Goal: Task Accomplishment & Management: Use online tool/utility

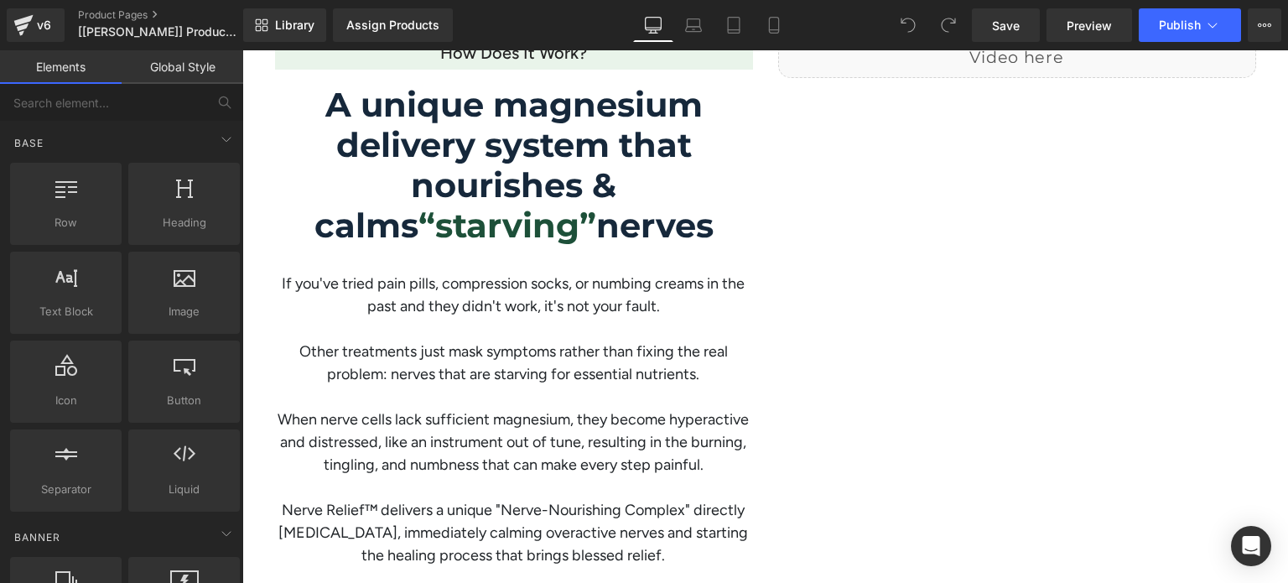
scroll to position [1570, 0]
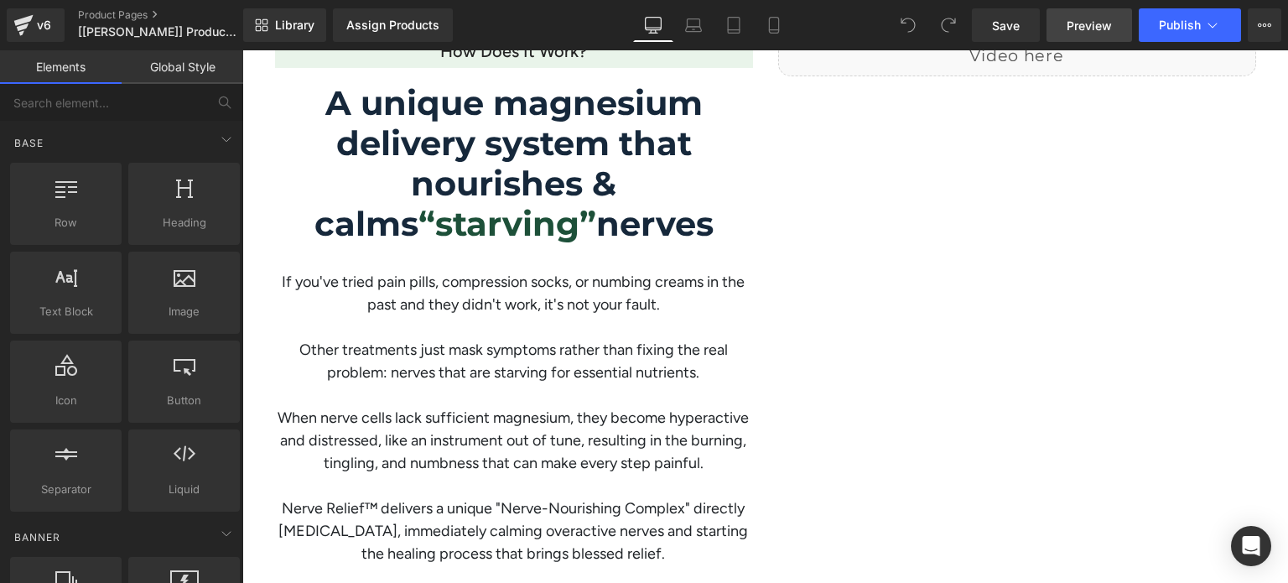
click at [1087, 29] on span "Preview" at bounding box center [1089, 26] width 45 height 18
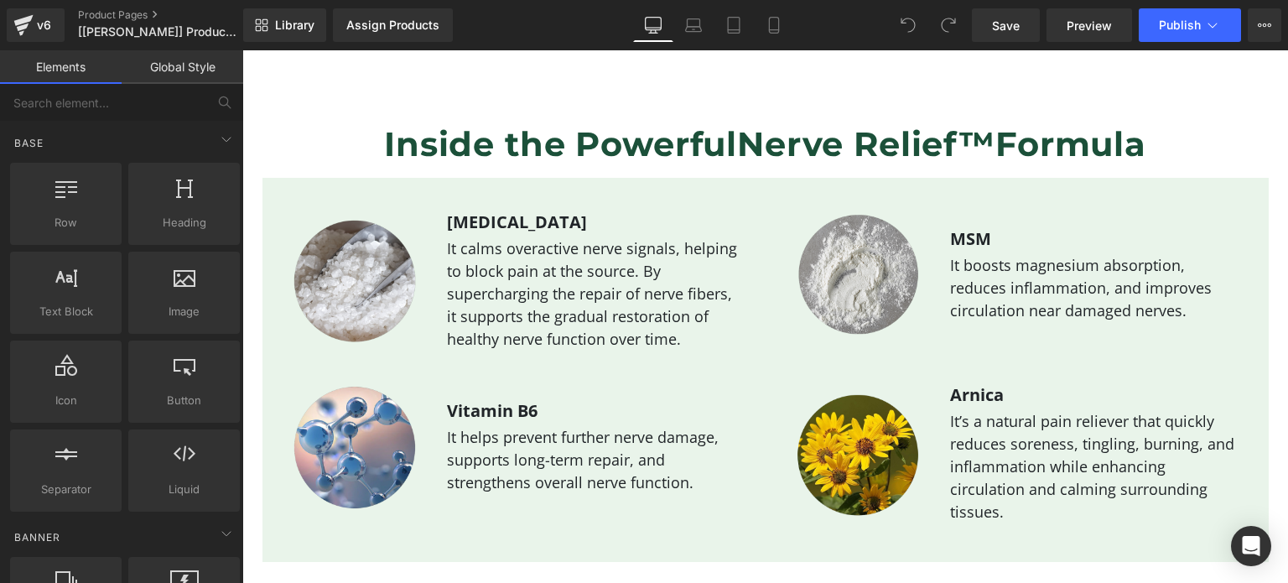
scroll to position [1965, 0]
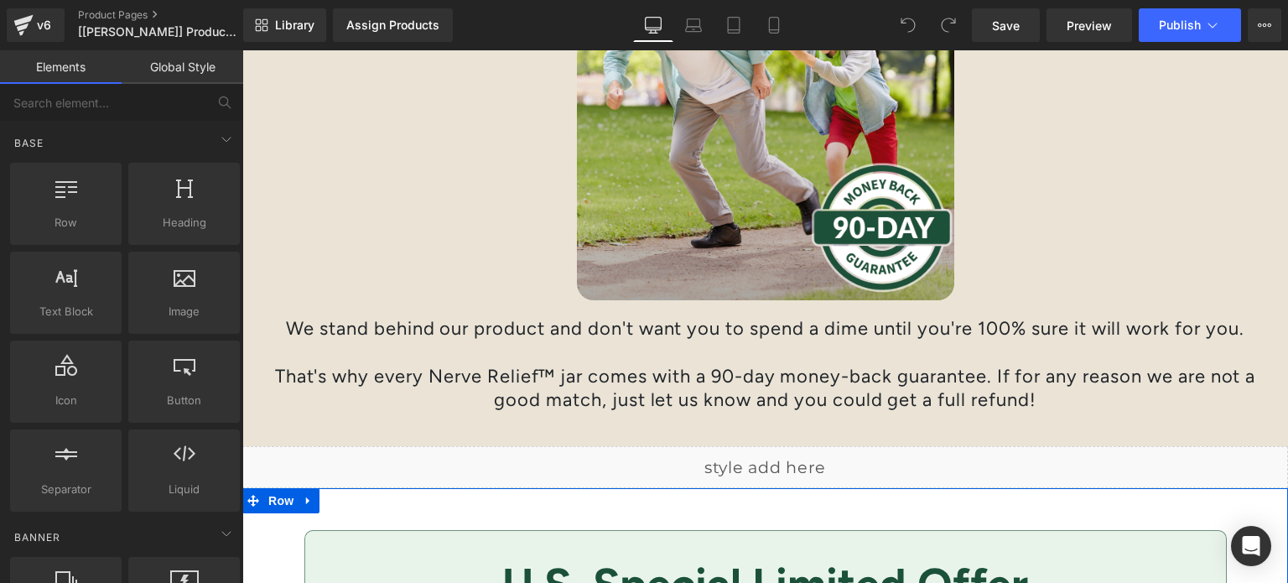
scroll to position [4416, 0]
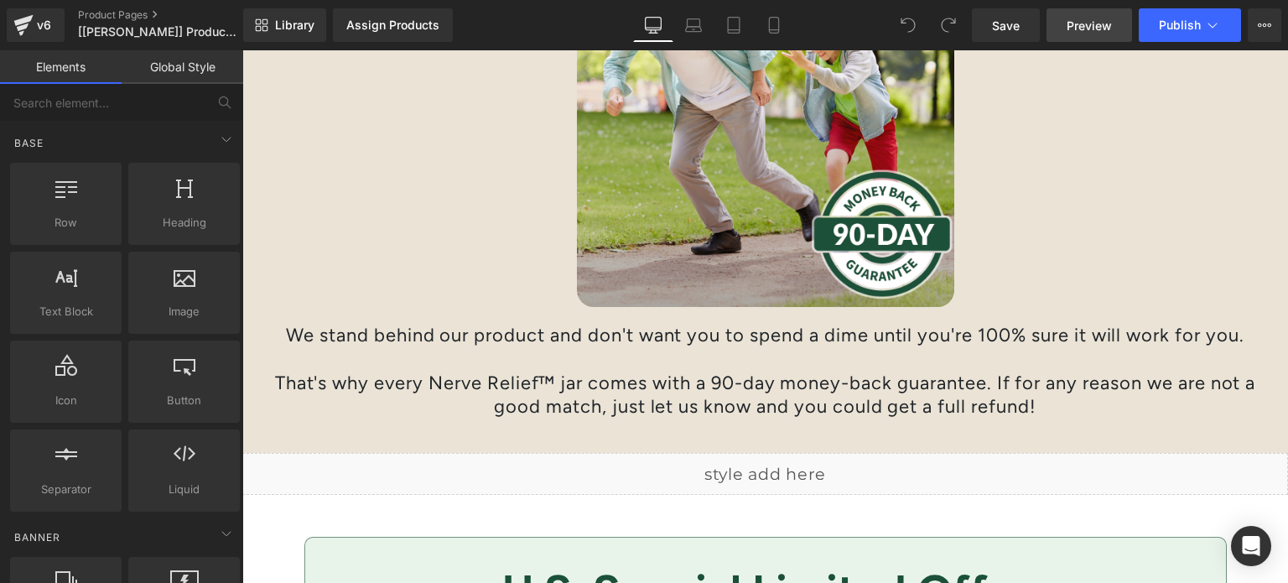
click at [1114, 13] on link "Preview" at bounding box center [1090, 25] width 86 height 34
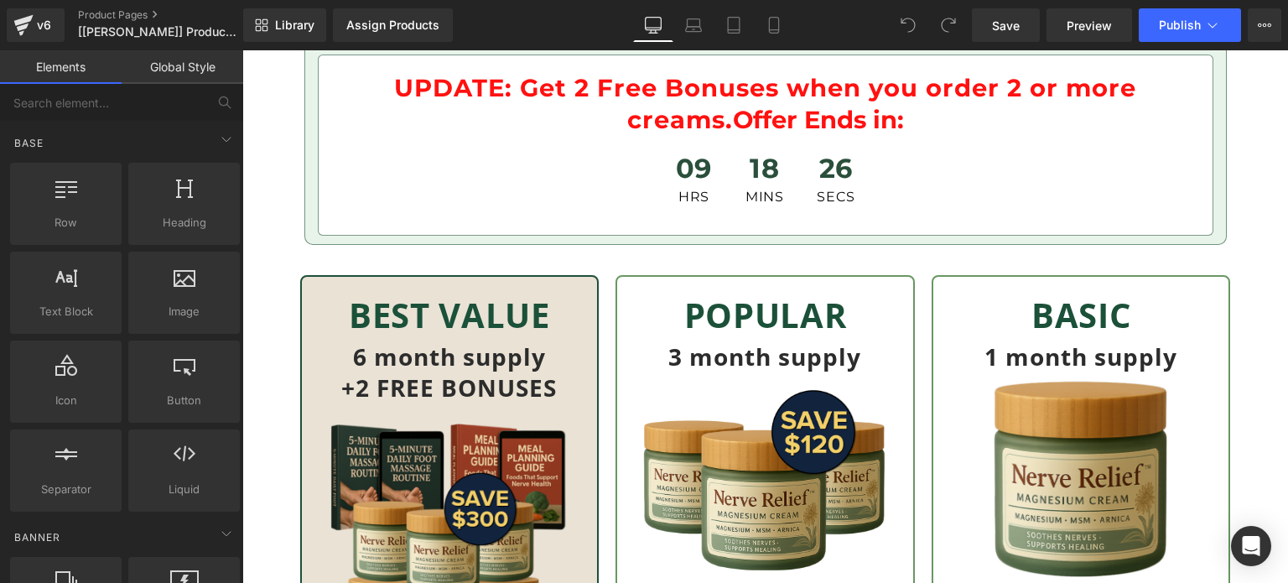
scroll to position [5065, 0]
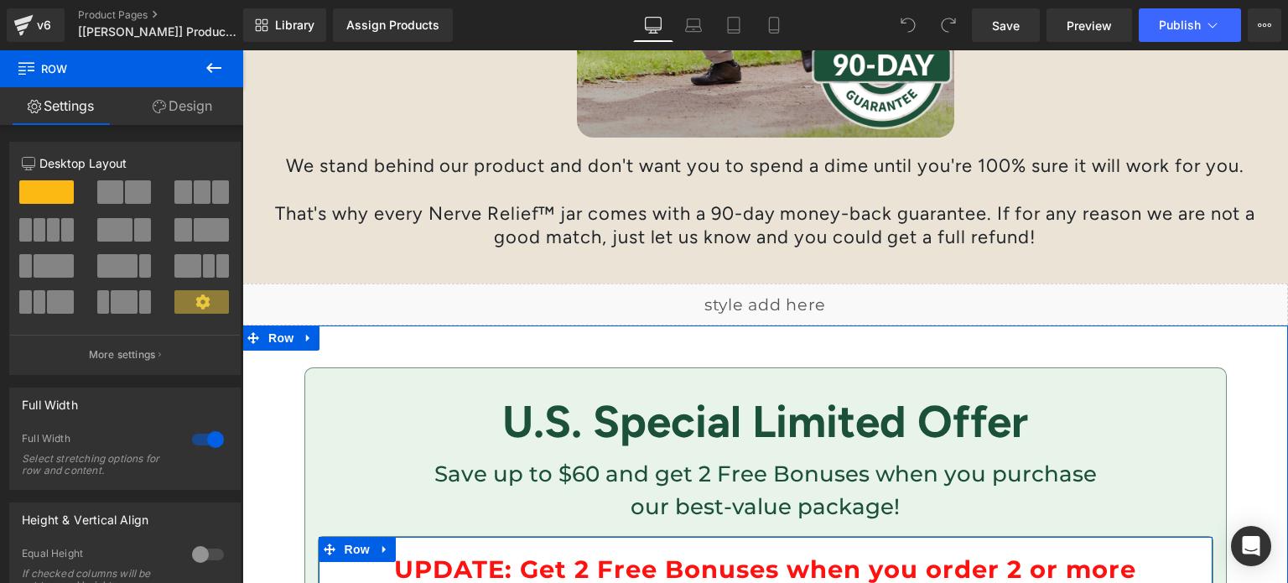
scroll to position [4582, 0]
